Goal: Subscribe to service/newsletter

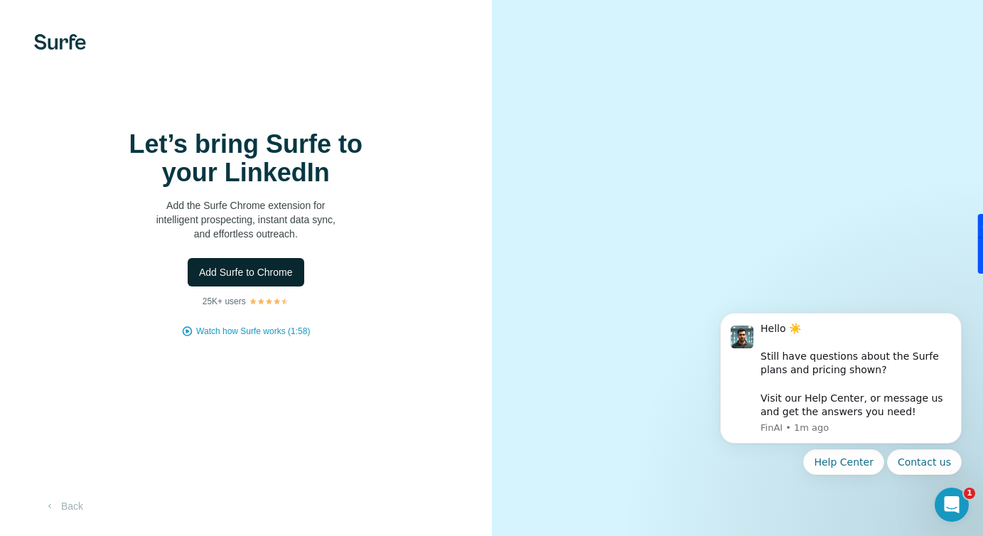
click at [274, 266] on span "Add Surfe to Chrome" at bounding box center [246, 272] width 94 height 14
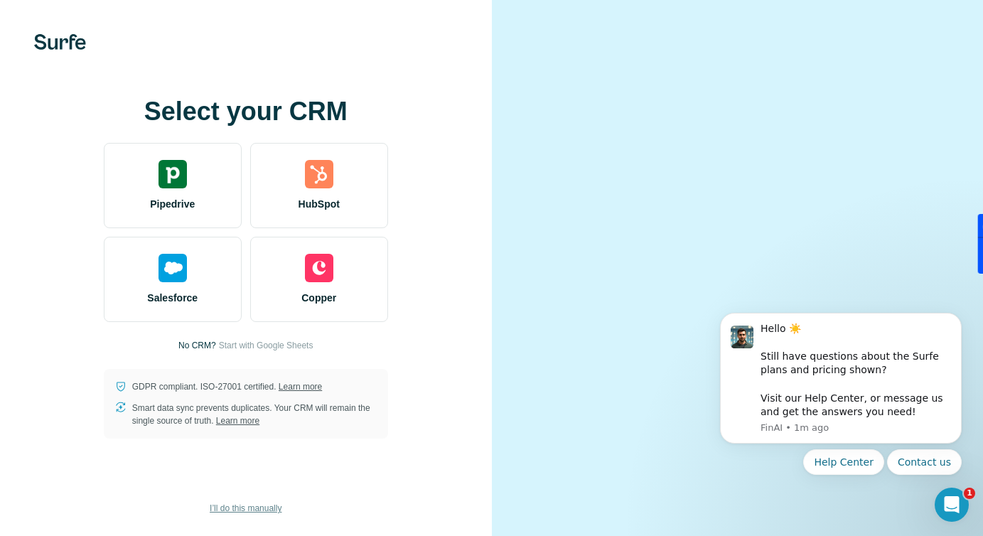
click at [240, 509] on span "I’ll do this manually" at bounding box center [246, 508] width 72 height 13
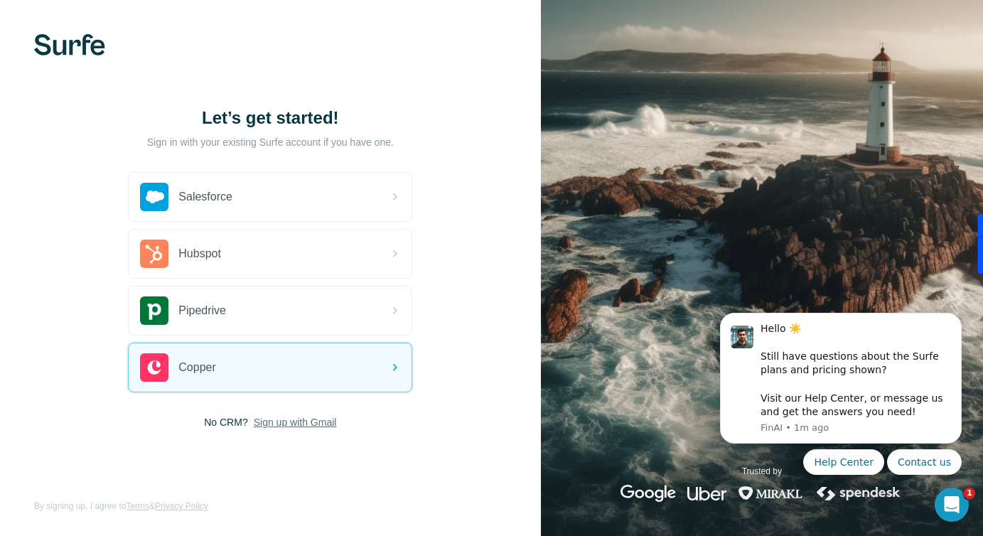
click at [302, 426] on span "Sign up with Gmail" at bounding box center [295, 422] width 83 height 14
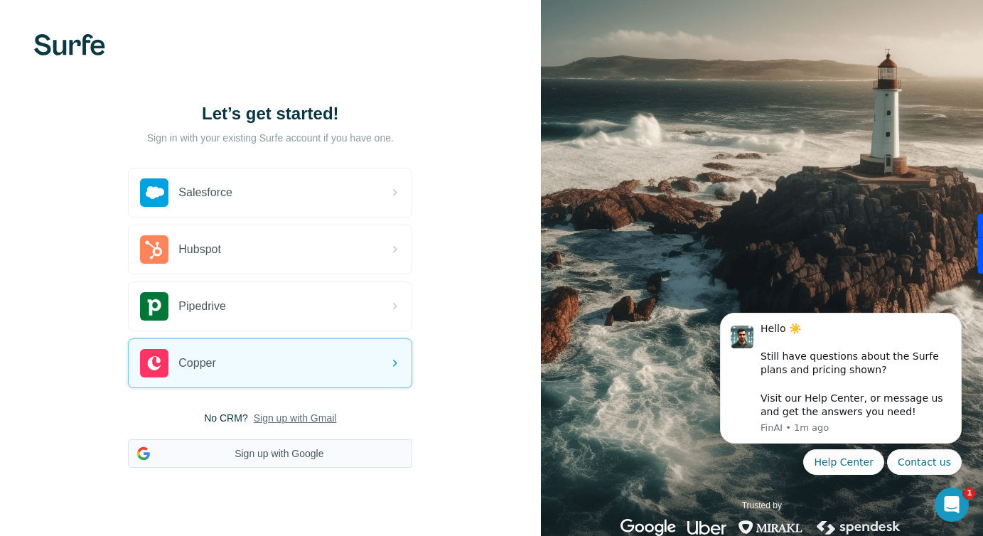
click at [285, 456] on button "Sign up with Google" at bounding box center [270, 453] width 284 height 28
